Goal: Browse casually

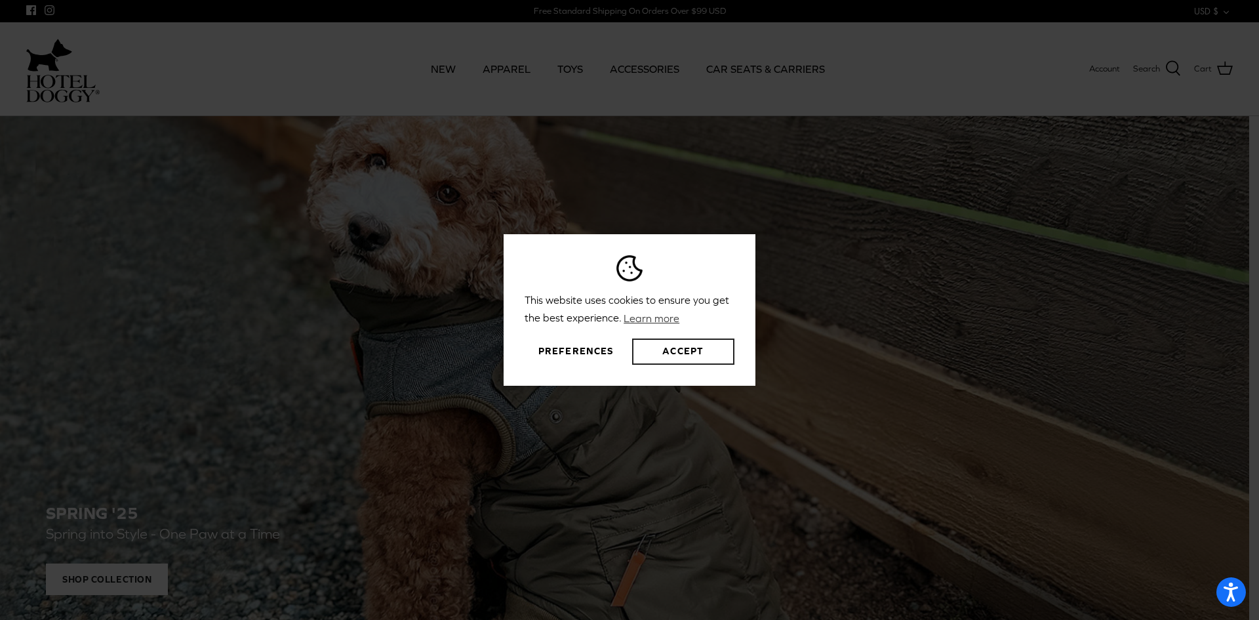
click at [685, 356] on button "Accept" at bounding box center [683, 351] width 102 height 26
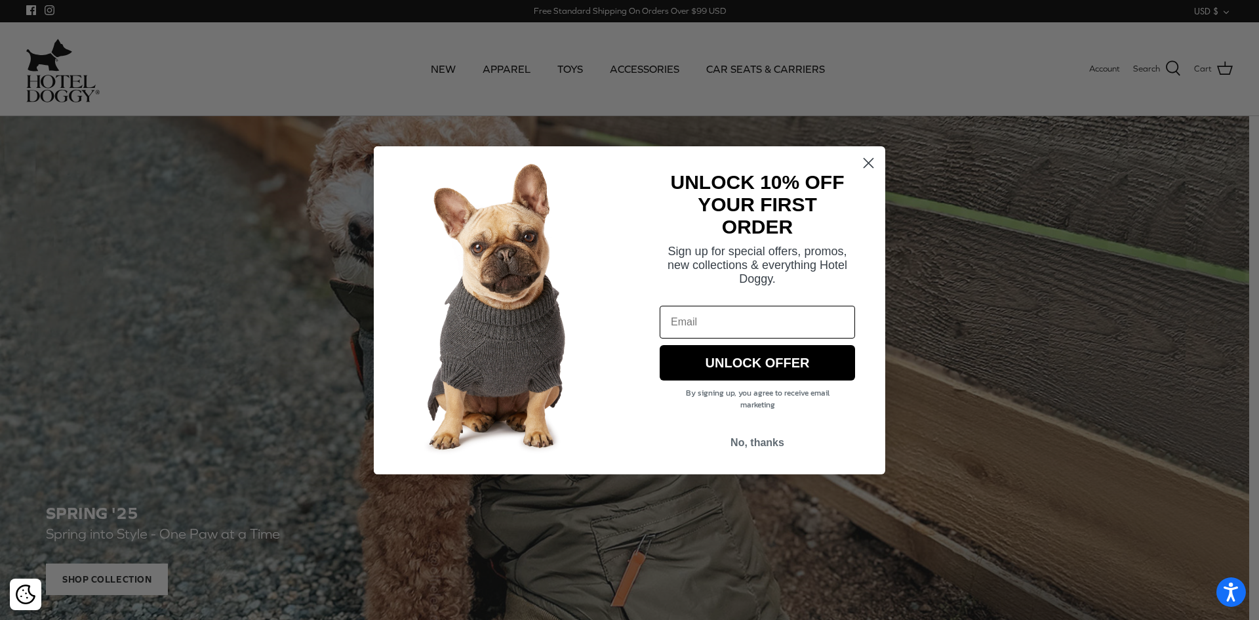
click at [868, 158] on circle "Close dialog" at bounding box center [869, 163] width 22 height 22
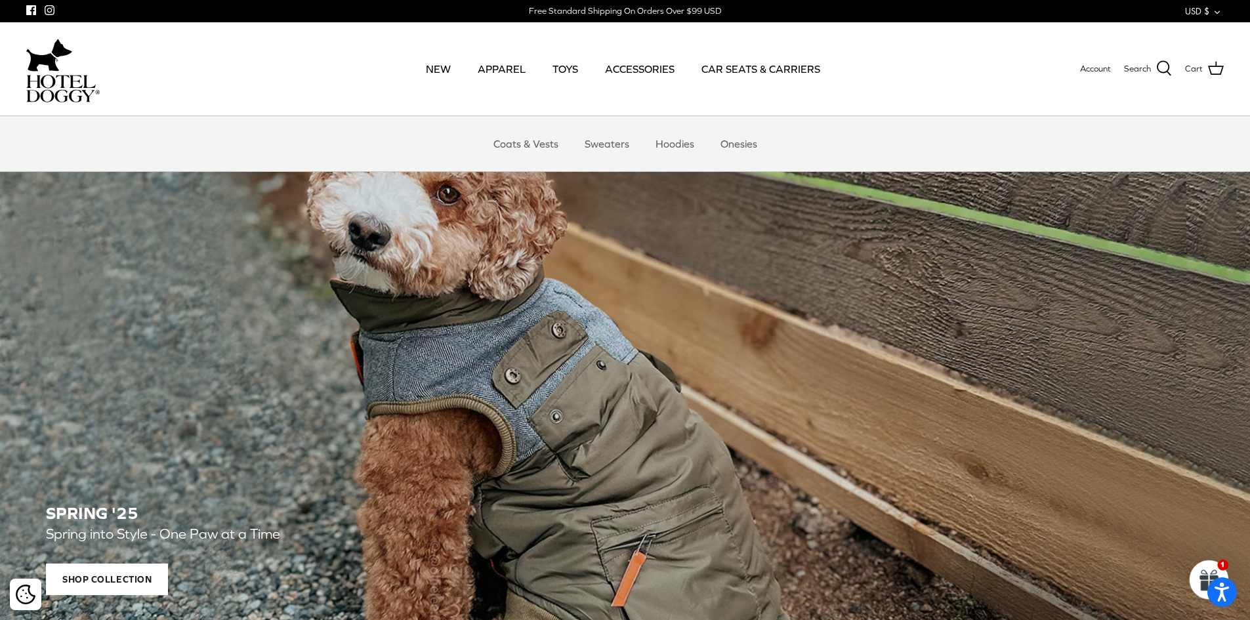
click at [506, 141] on link "Coats & Vests" at bounding box center [525, 143] width 89 height 39
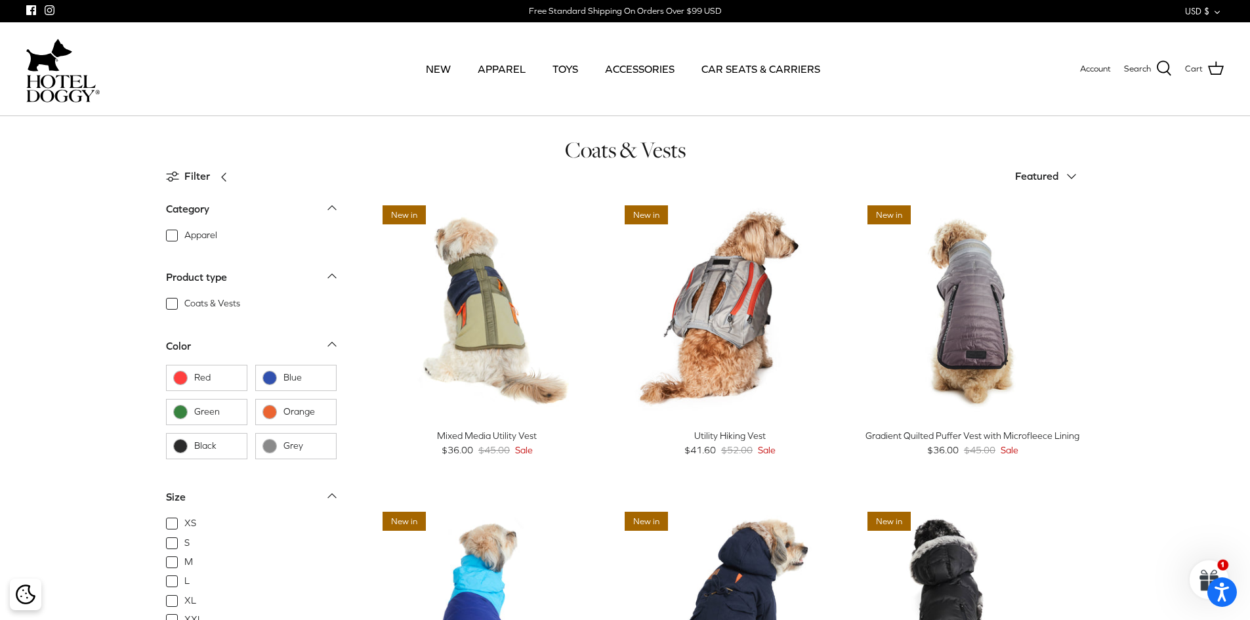
click at [561, 69] on link "TOYS" at bounding box center [564, 69] width 49 height 45
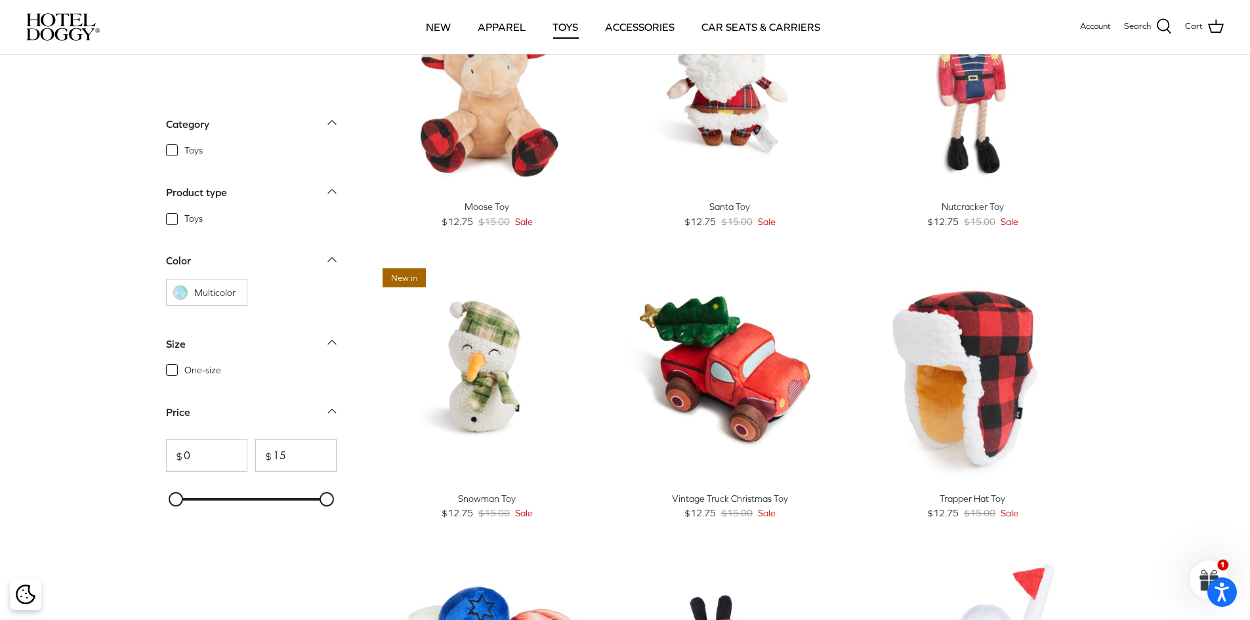
scroll to position [131, 0]
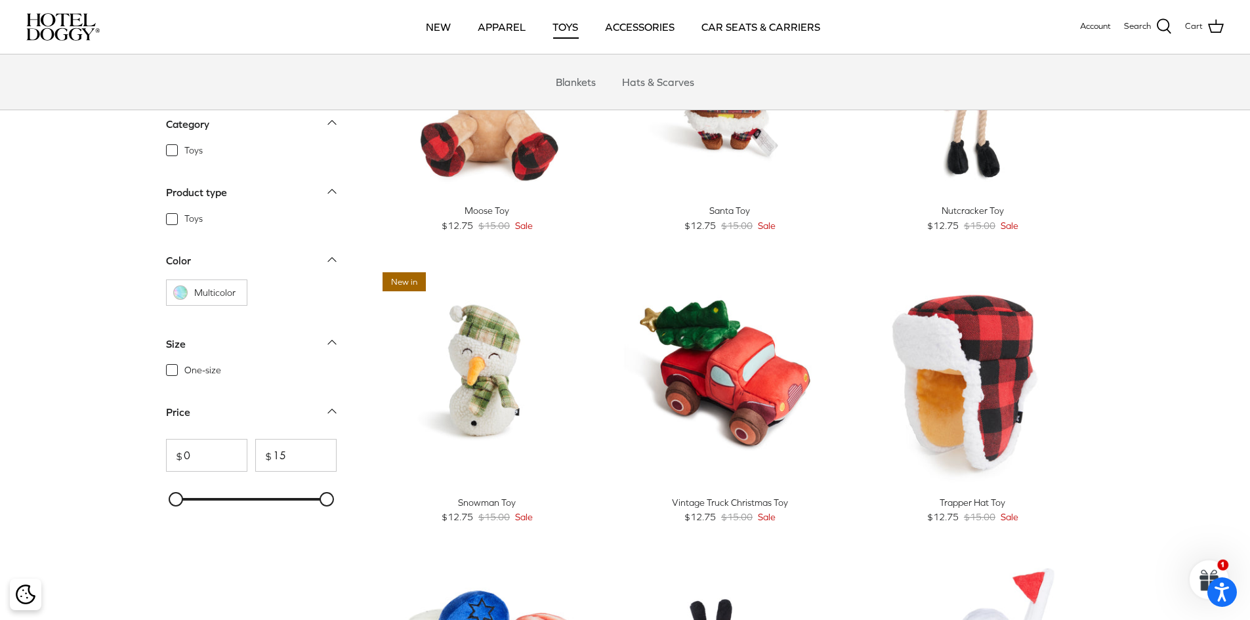
click at [641, 38] on link "ACCESSORIES" at bounding box center [639, 27] width 93 height 45
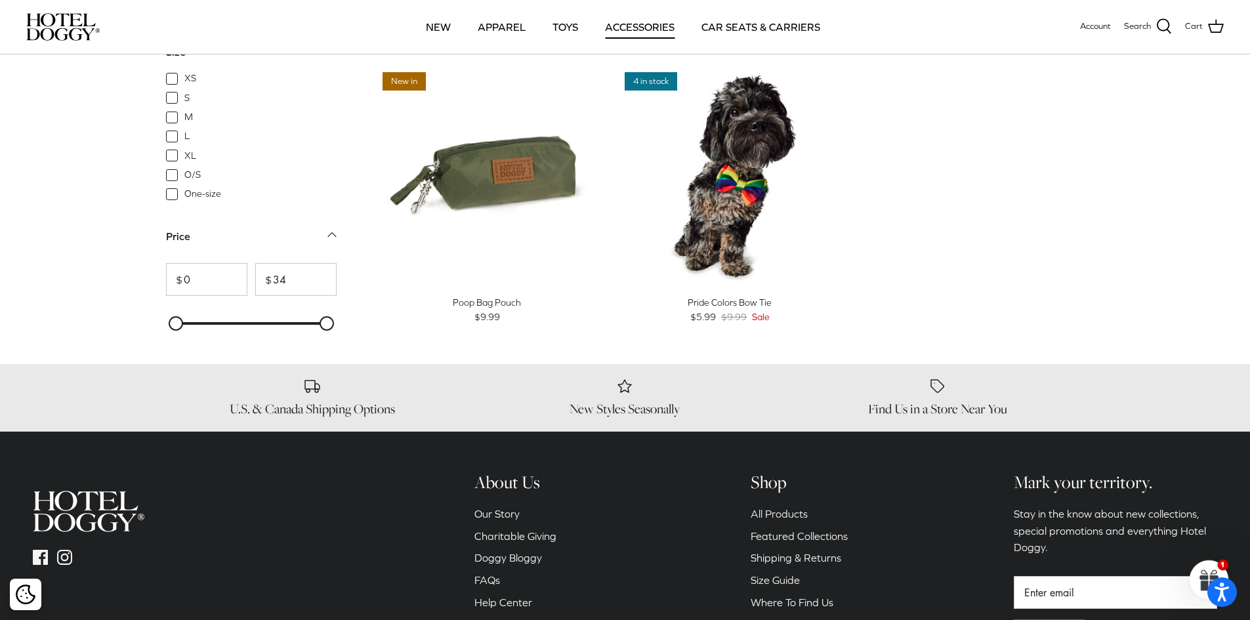
scroll to position [656, 0]
